Goal: Task Accomplishment & Management: Use online tool/utility

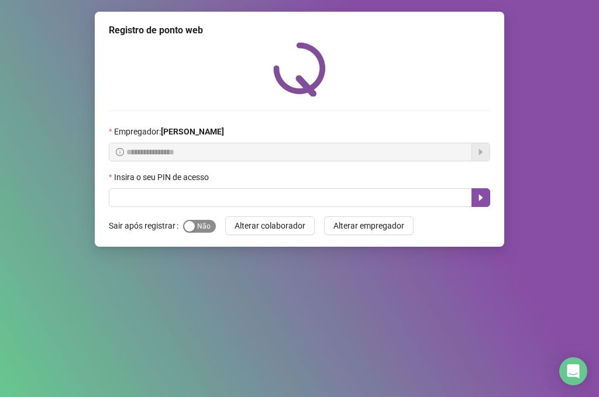
click at [187, 227] on div "button" at bounding box center [189, 226] width 11 height 11
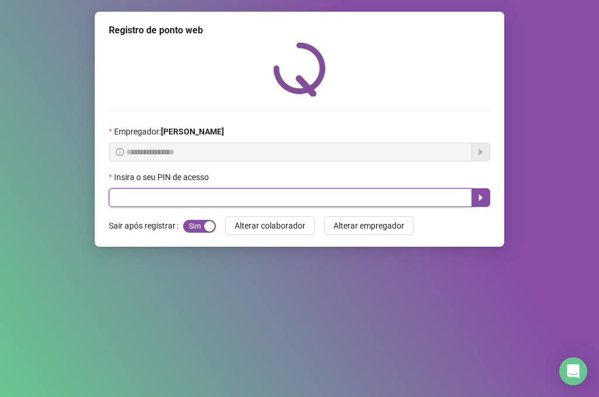
click at [128, 196] on input "text" at bounding box center [290, 197] width 363 height 19
type input "*****"
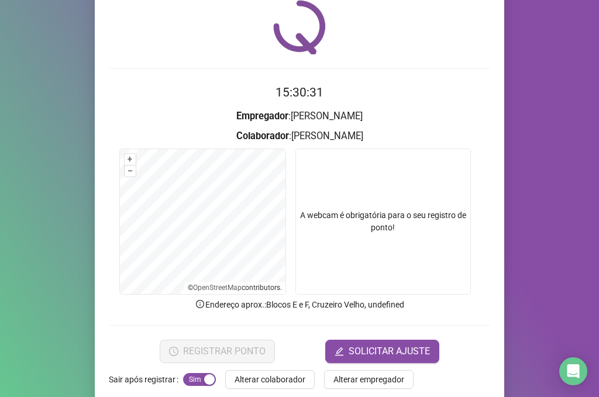
scroll to position [60, 0]
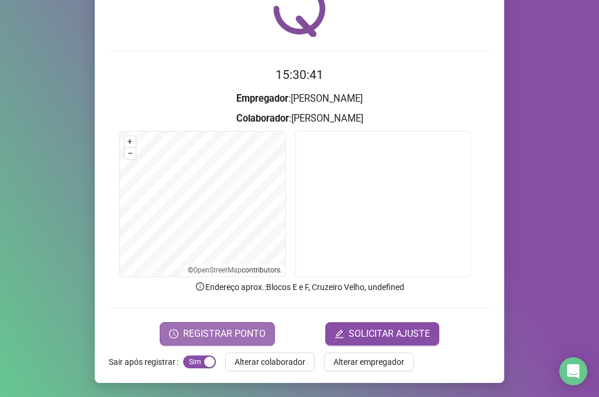
click at [211, 332] on span "REGISTRAR PONTO" at bounding box center [224, 334] width 82 height 14
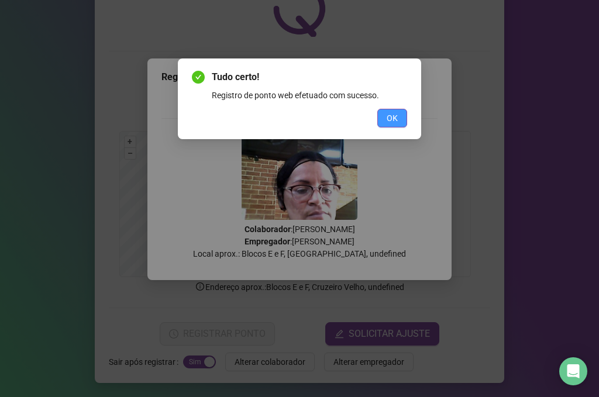
click at [393, 125] on button "OK" at bounding box center [392, 118] width 30 height 19
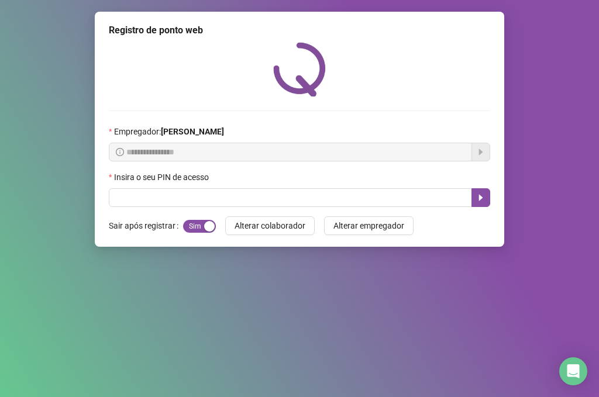
scroll to position [0, 0]
